Goal: Check status: Check status

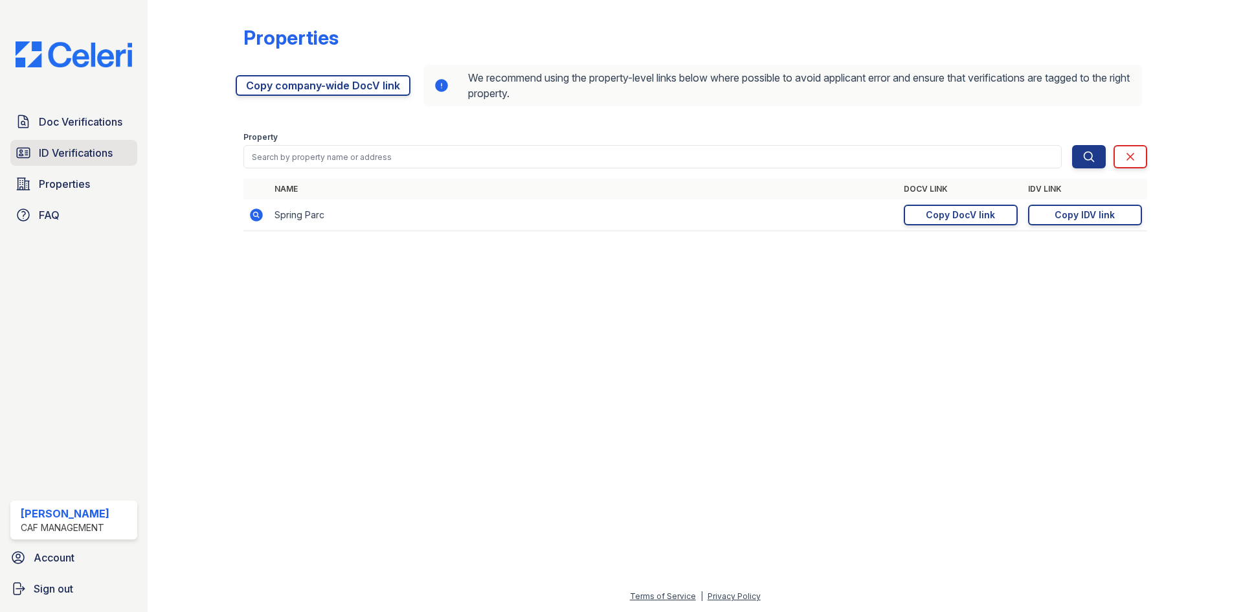
click at [103, 161] on span "ID Verifications" at bounding box center [76, 153] width 74 height 16
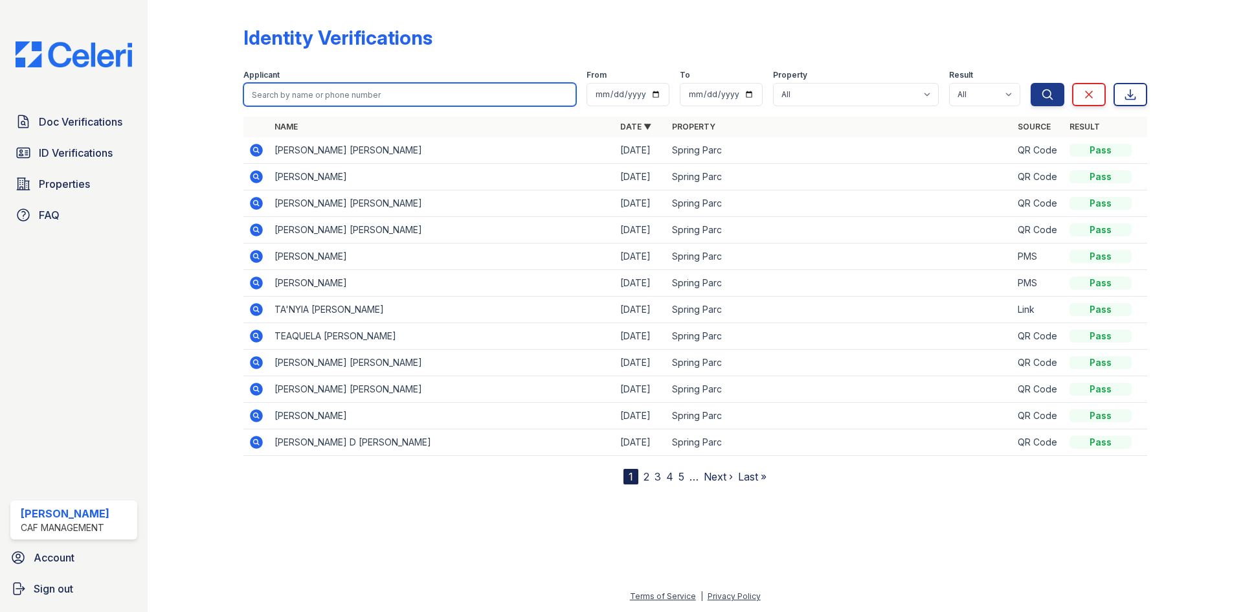
click at [381, 106] on input "search" at bounding box center [409, 94] width 333 height 23
type input "heaven"
click at [1031, 83] on button "Search" at bounding box center [1048, 94] width 34 height 23
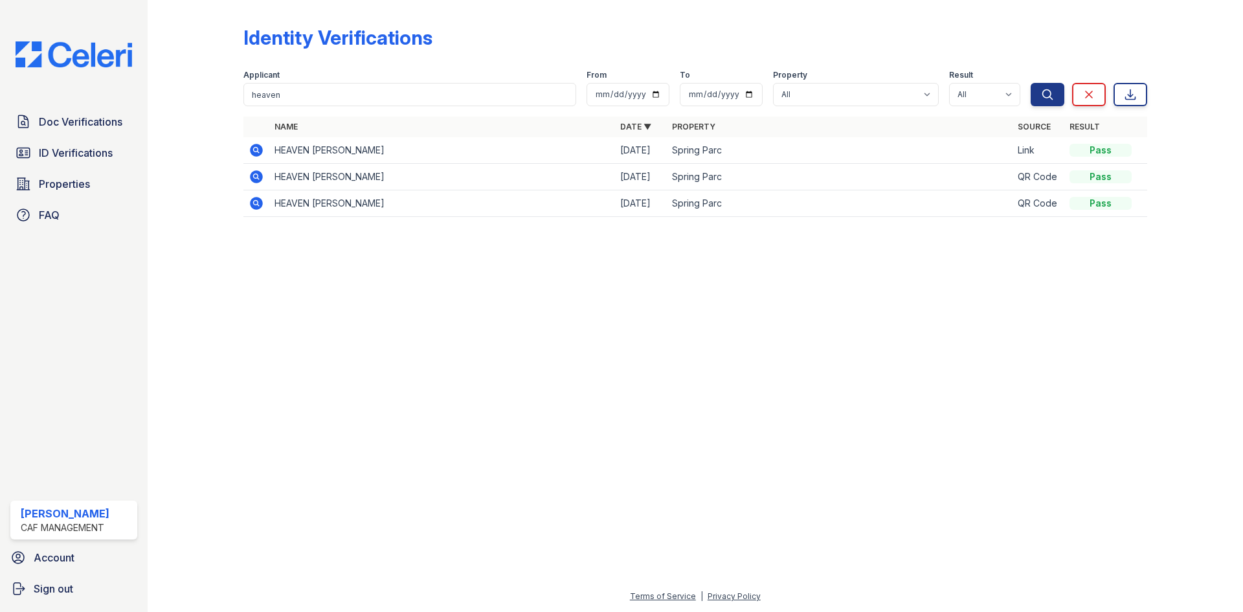
click at [263, 157] on icon at bounding box center [256, 150] width 13 height 13
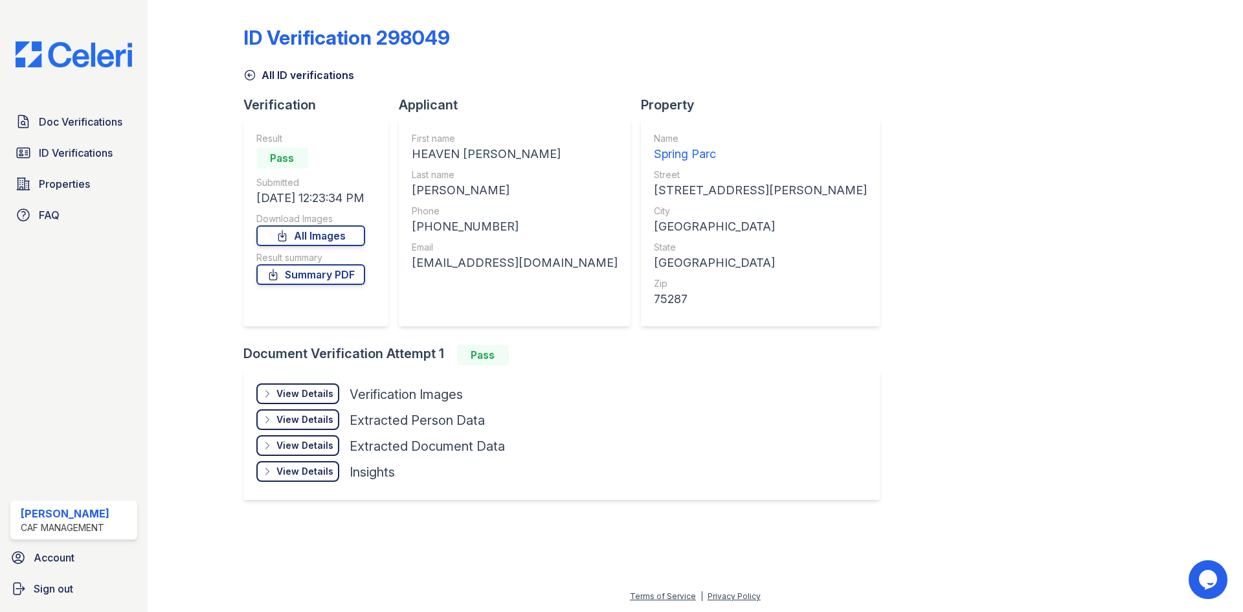
click at [333, 400] on div "View Details" at bounding box center [304, 393] width 57 height 13
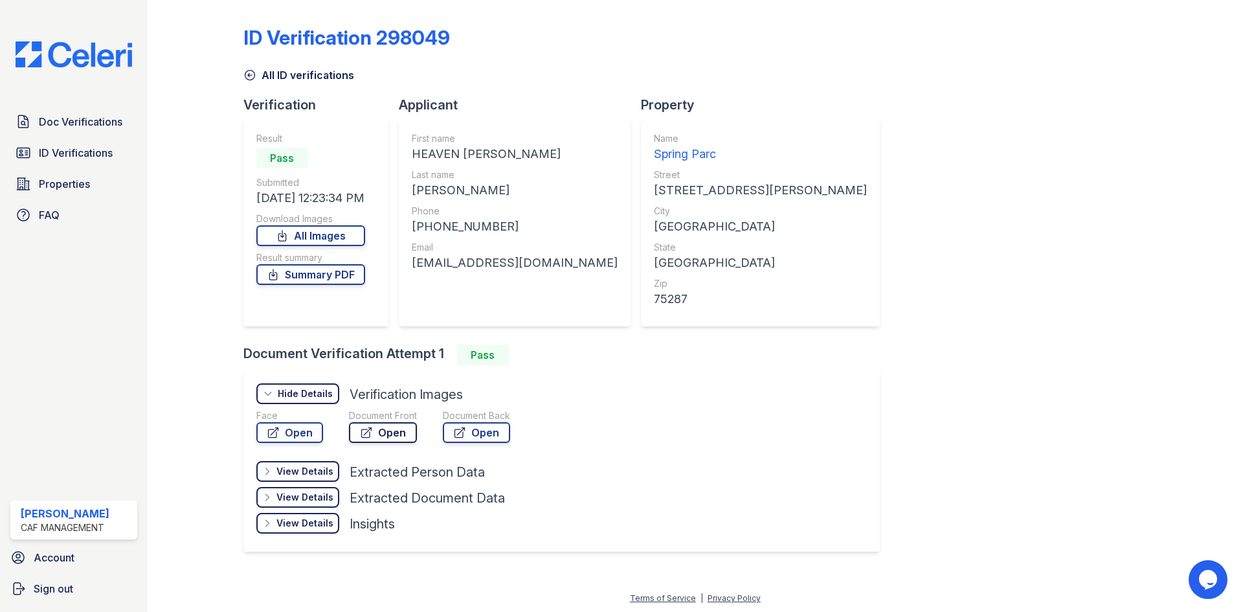
click at [417, 443] on link "Open" at bounding box center [383, 432] width 68 height 21
click at [365, 285] on link "Summary PDF" at bounding box center [310, 274] width 109 height 21
click at [95, 161] on span "ID Verifications" at bounding box center [76, 153] width 74 height 16
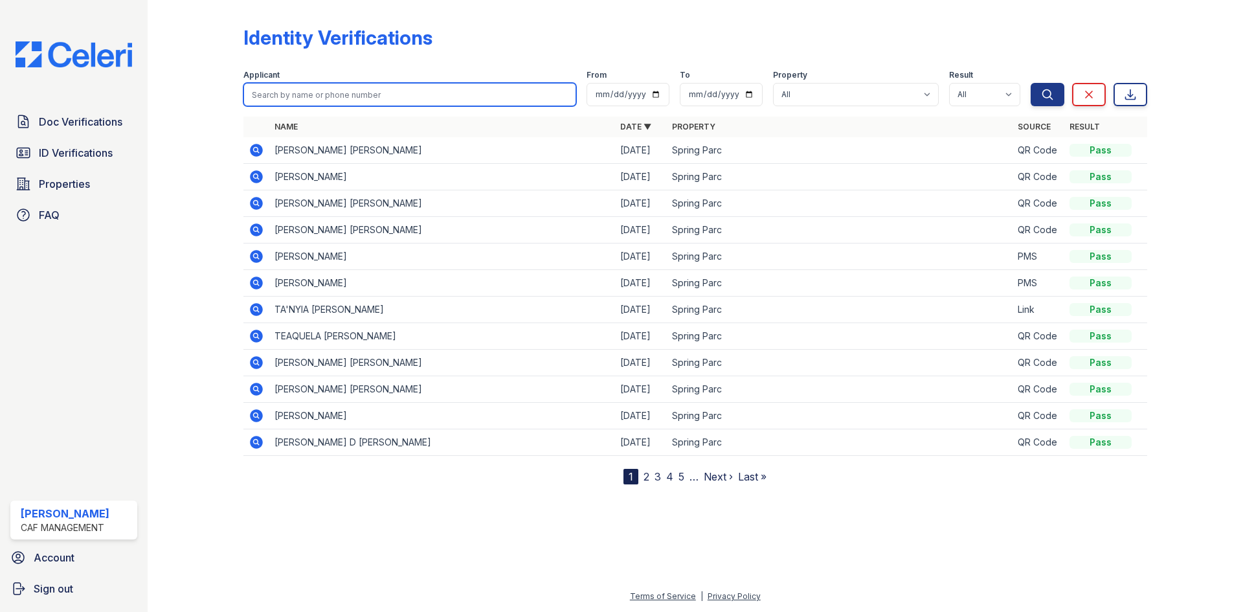
click at [352, 106] on input "search" at bounding box center [409, 94] width 333 height 23
type input "jones"
click at [1031, 83] on button "Search" at bounding box center [1048, 94] width 34 height 23
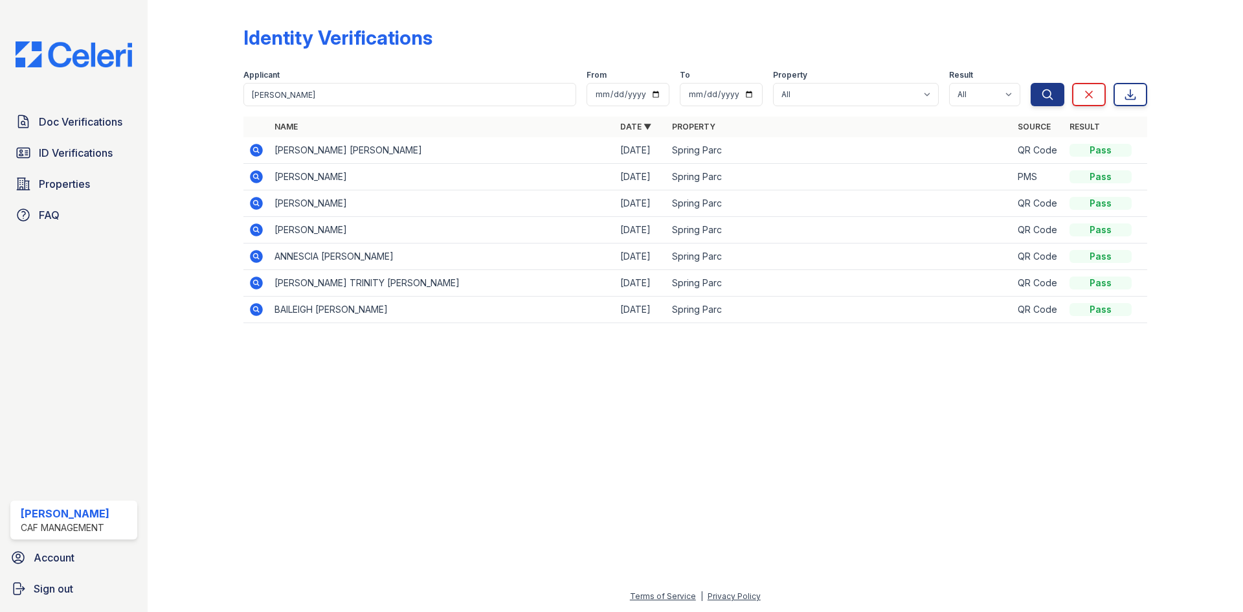
click at [257, 151] on icon at bounding box center [255, 149] width 3 height 3
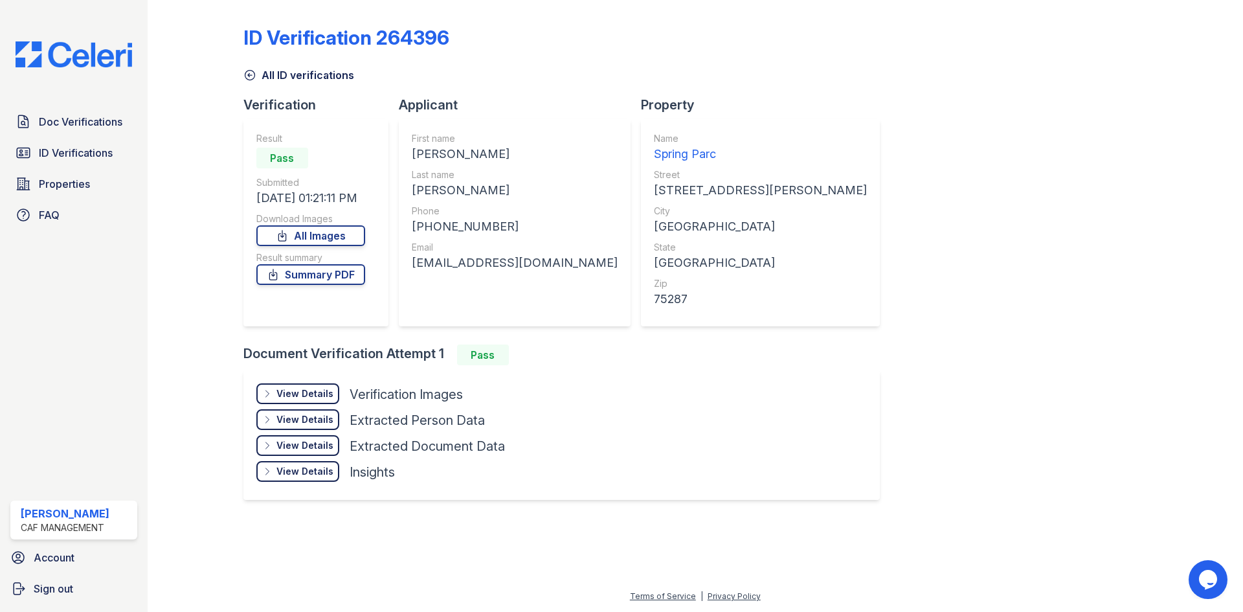
click at [339, 404] on div "View Details Details" at bounding box center [297, 393] width 83 height 21
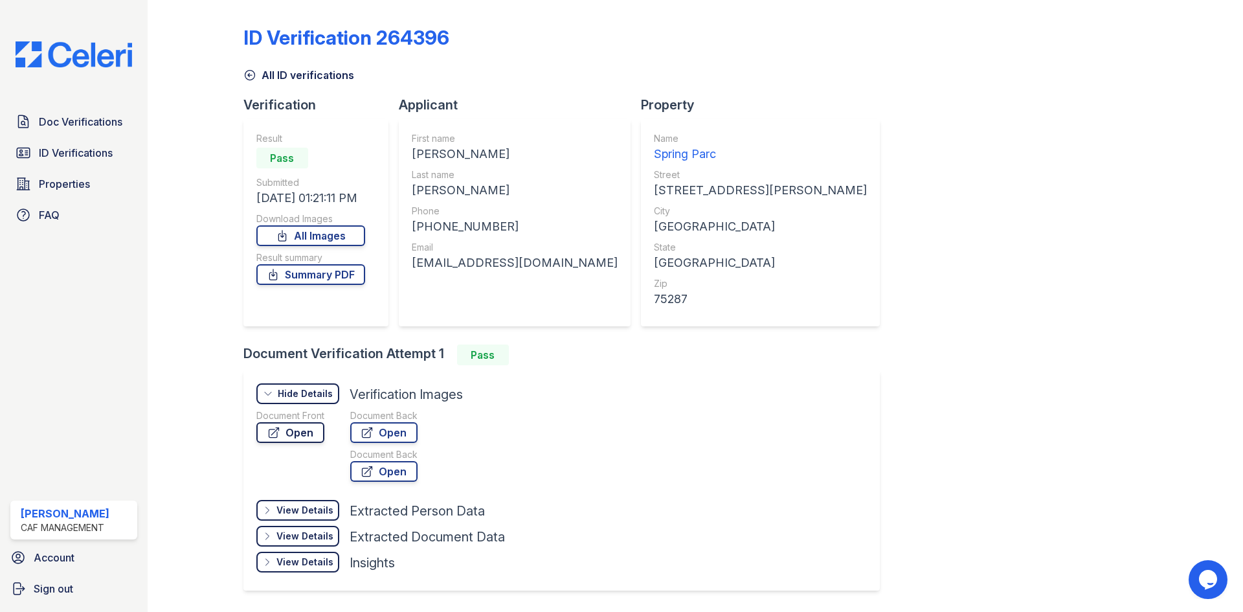
click at [324, 443] on link "Open" at bounding box center [290, 432] width 68 height 21
click at [365, 285] on link "Summary PDF" at bounding box center [310, 274] width 109 height 21
click at [79, 130] on span "Doc Verifications" at bounding box center [81, 122] width 84 height 16
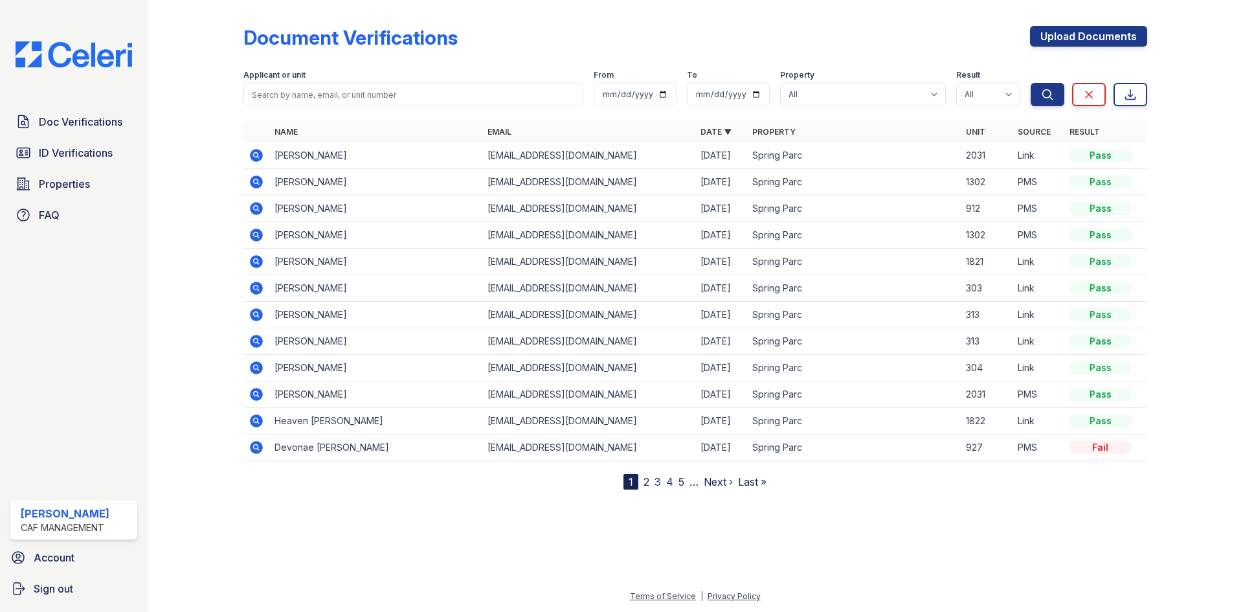
click at [264, 163] on icon at bounding box center [257, 156] width 16 height 16
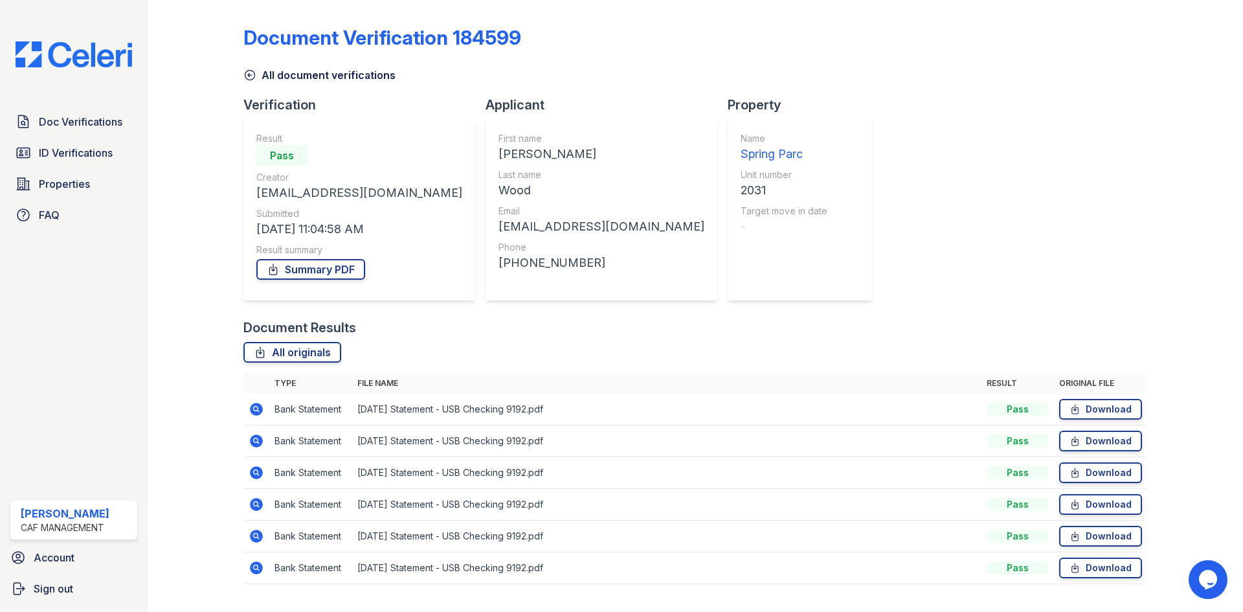
scroll to position [188, 0]
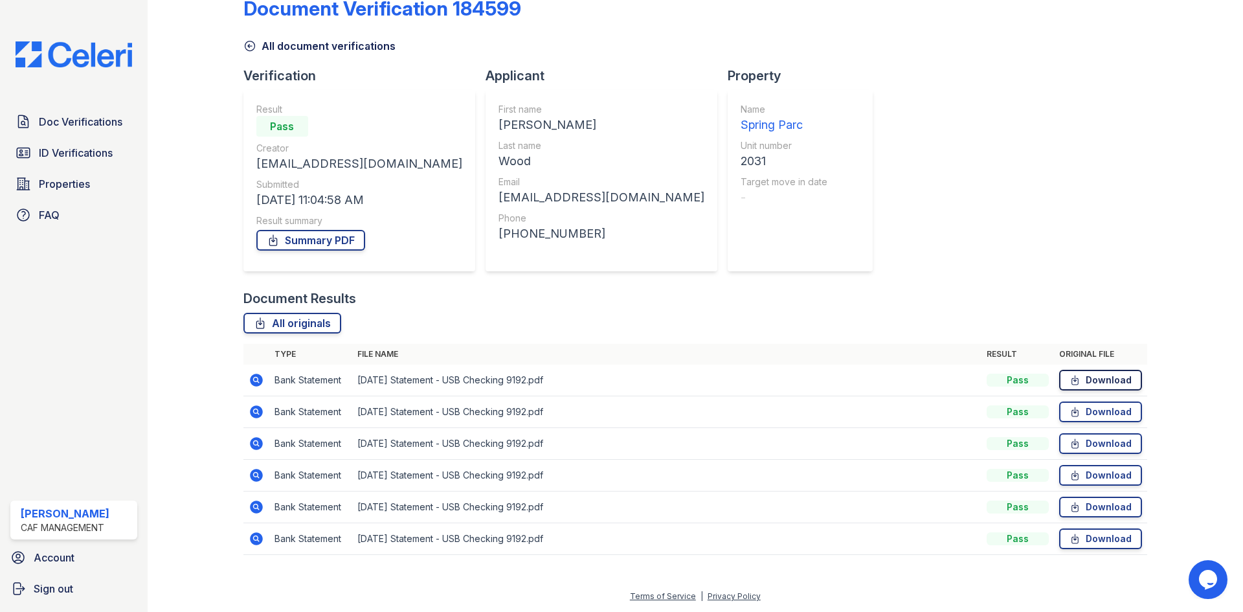
click at [1083, 370] on link "Download" at bounding box center [1100, 380] width 83 height 21
click at [1087, 401] on link "Download" at bounding box center [1100, 411] width 83 height 21
click at [92, 161] on span "ID Verifications" at bounding box center [76, 153] width 74 height 16
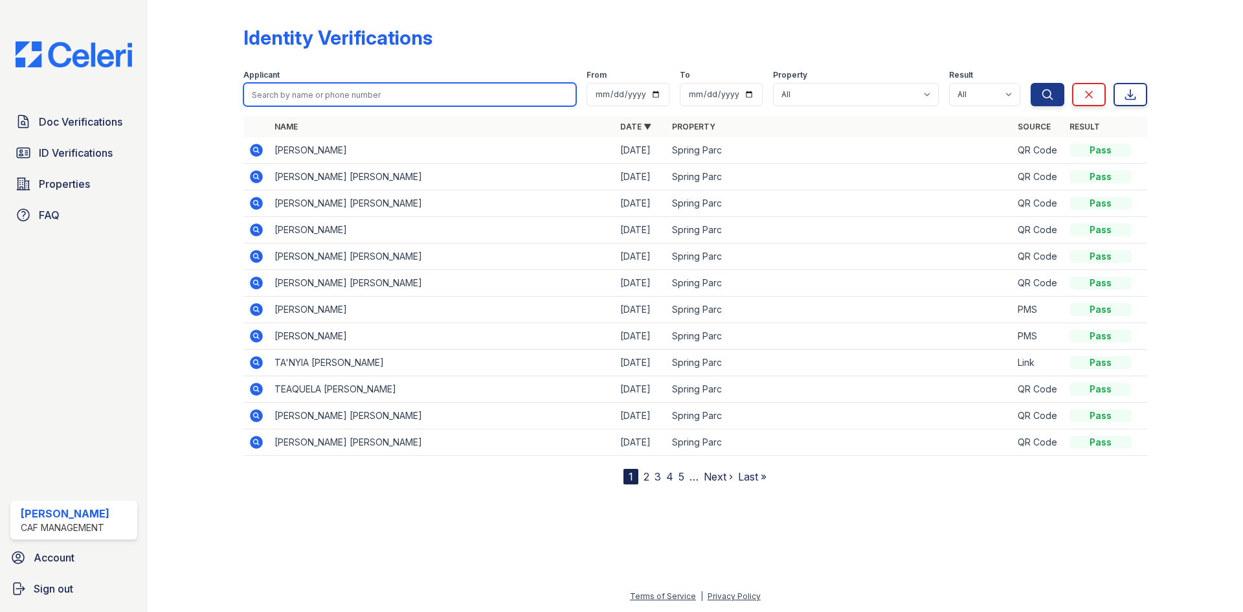
click at [365, 106] on input "search" at bounding box center [409, 94] width 333 height 23
type input "heaven"
click at [1031, 83] on button "Search" at bounding box center [1048, 94] width 34 height 23
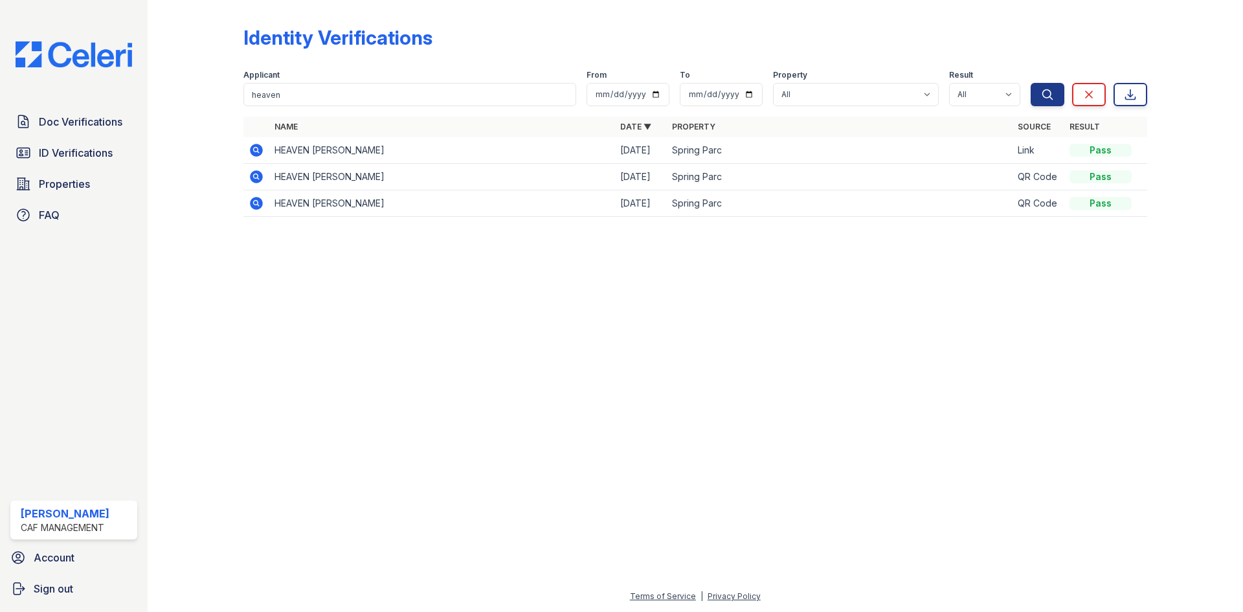
click at [263, 157] on icon at bounding box center [256, 150] width 13 height 13
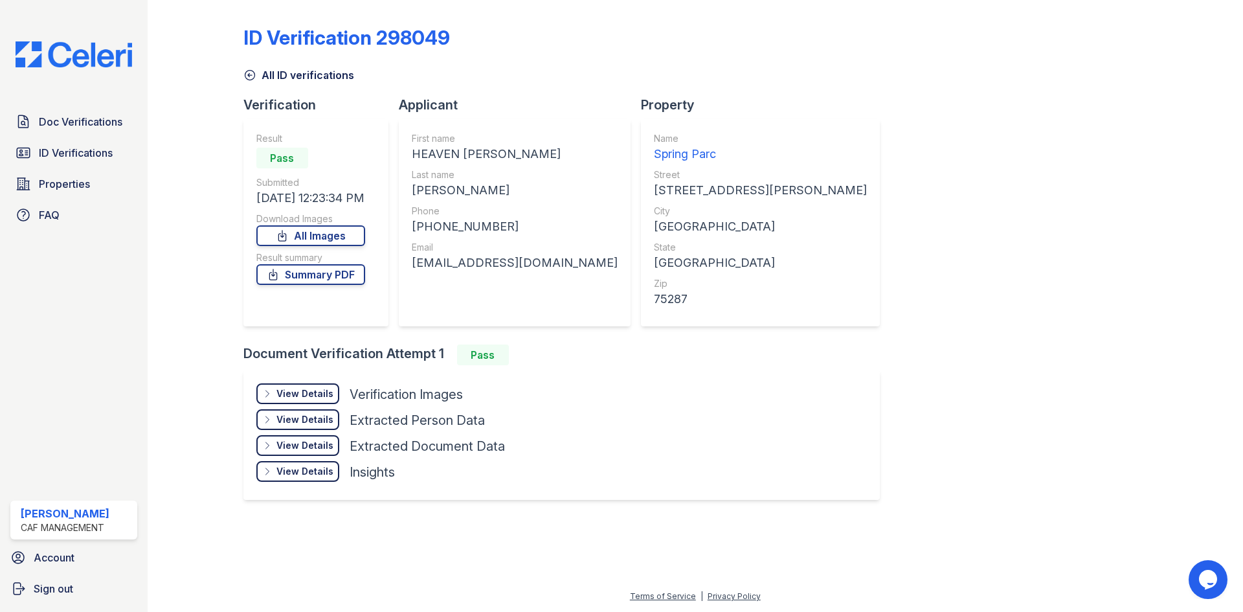
click at [333, 400] on div "View Details" at bounding box center [304, 393] width 57 height 13
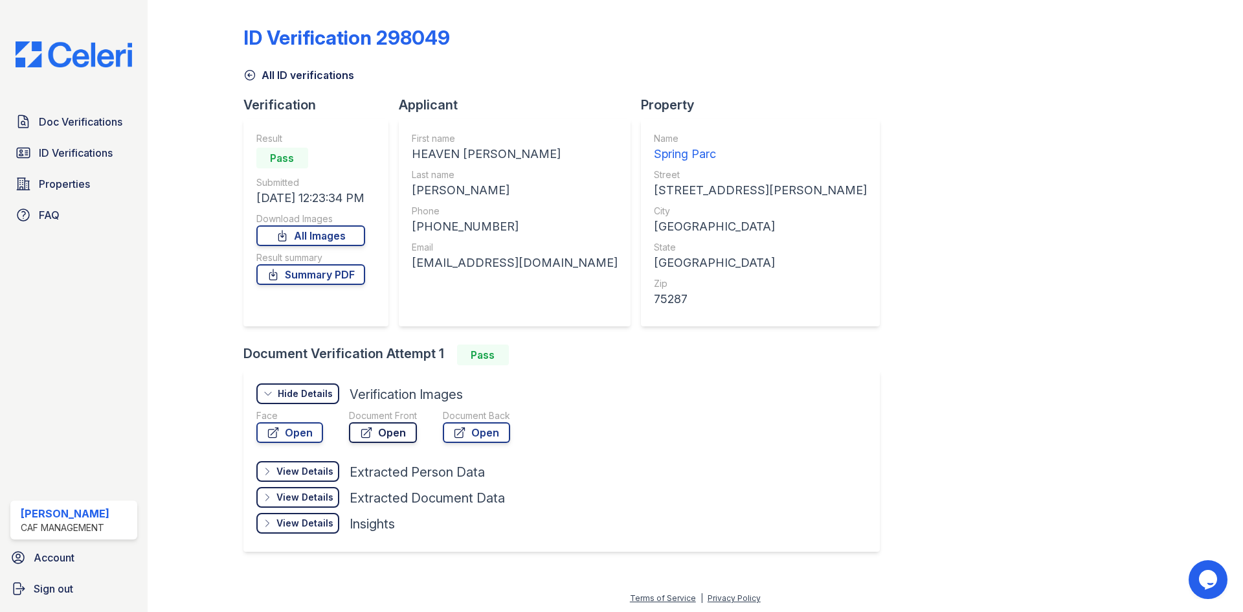
click at [417, 443] on link "Open" at bounding box center [383, 432] width 68 height 21
click at [62, 130] on span "Doc Verifications" at bounding box center [81, 122] width 84 height 16
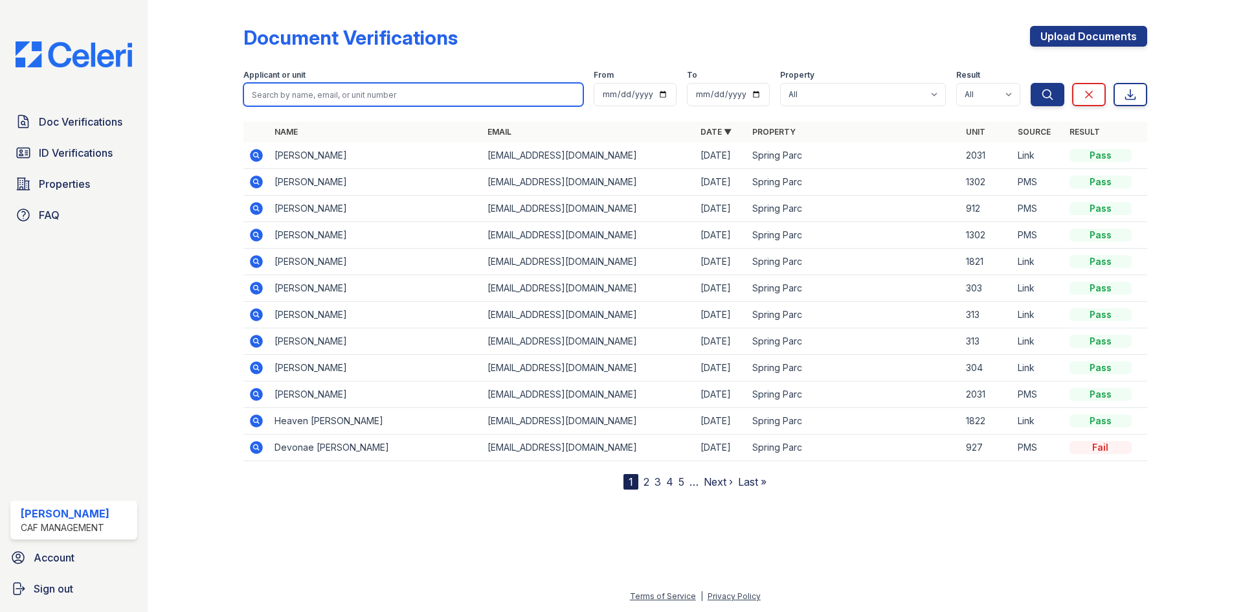
click at [382, 106] on input "search" at bounding box center [413, 94] width 340 height 23
type input "heaven"
click at [1031, 83] on button "Search" at bounding box center [1048, 94] width 34 height 23
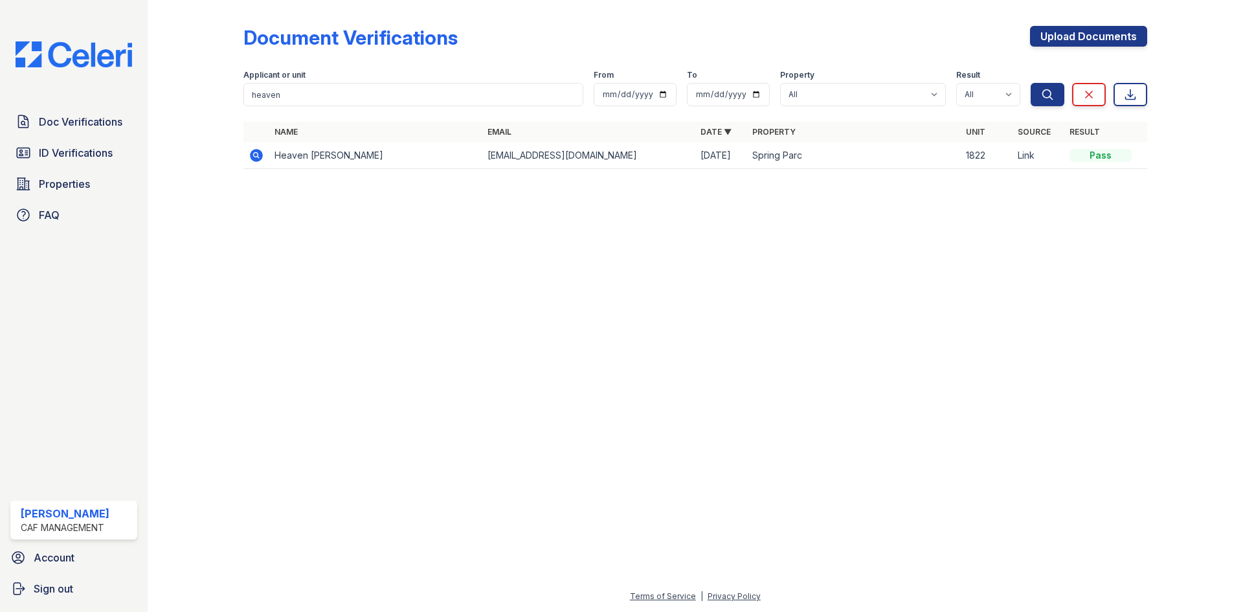
click at [264, 163] on icon at bounding box center [257, 156] width 16 height 16
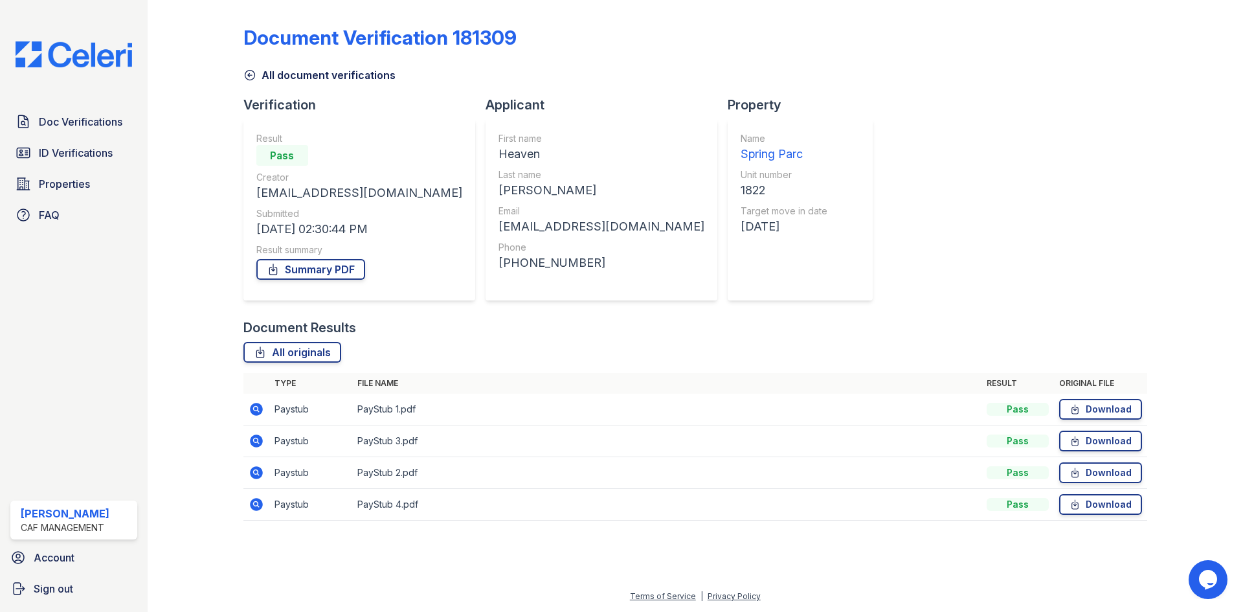
scroll to position [109, 0]
click at [1090, 399] on link "Download" at bounding box center [1100, 409] width 83 height 21
click at [1097, 442] on link "Download" at bounding box center [1100, 441] width 83 height 21
drag, startPoint x: 1098, startPoint y: 484, endPoint x: 1098, endPoint y: 493, distance: 8.4
click at [1098, 483] on link "Download" at bounding box center [1100, 472] width 83 height 21
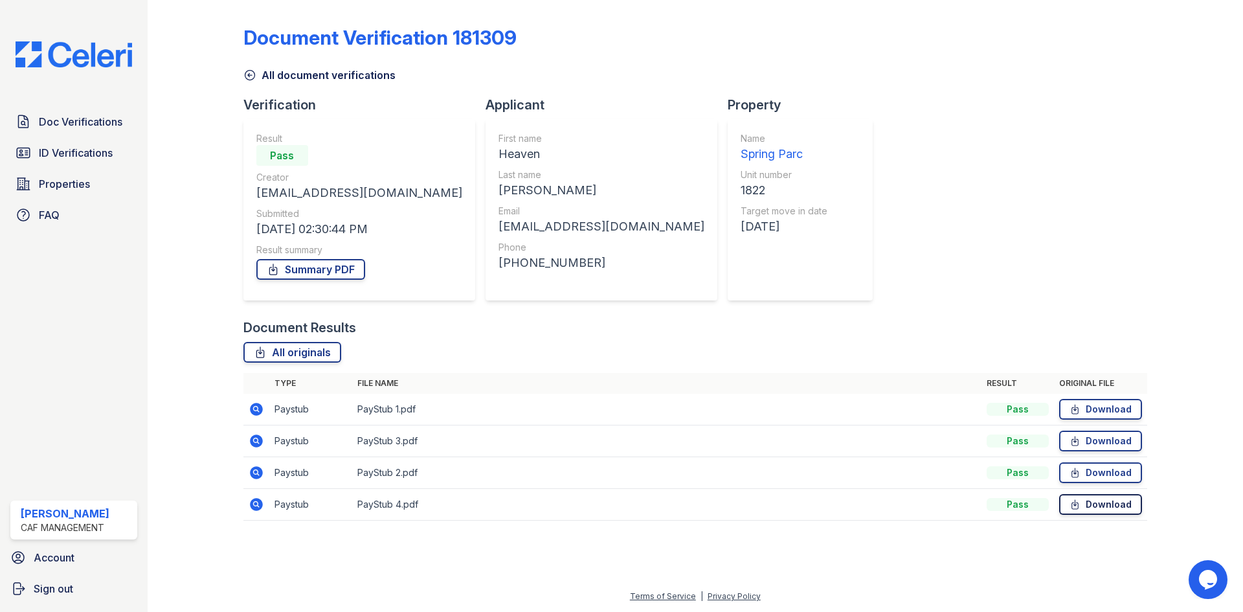
click at [1096, 515] on link "Download" at bounding box center [1100, 504] width 83 height 21
click at [365, 259] on link "Summary PDF" at bounding box center [310, 269] width 109 height 21
